Goal: Find specific page/section: Find specific page/section

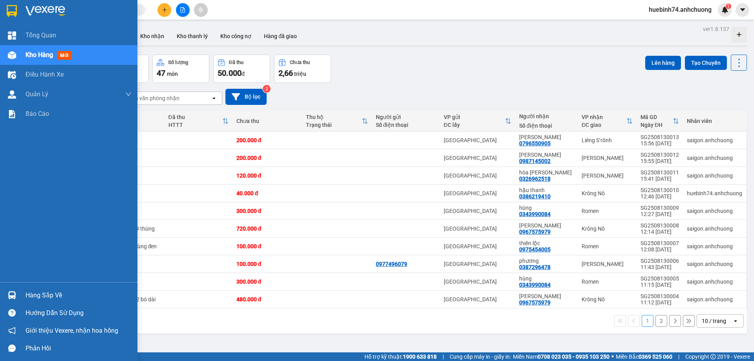
click at [16, 13] on img at bounding box center [12, 11] width 10 height 12
